Goal: Task Accomplishment & Management: Use online tool/utility

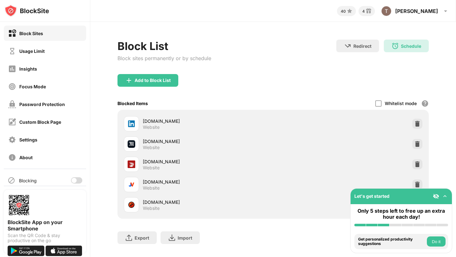
click at [77, 181] on div at bounding box center [76, 180] width 11 height 6
